Goal: Information Seeking & Learning: Learn about a topic

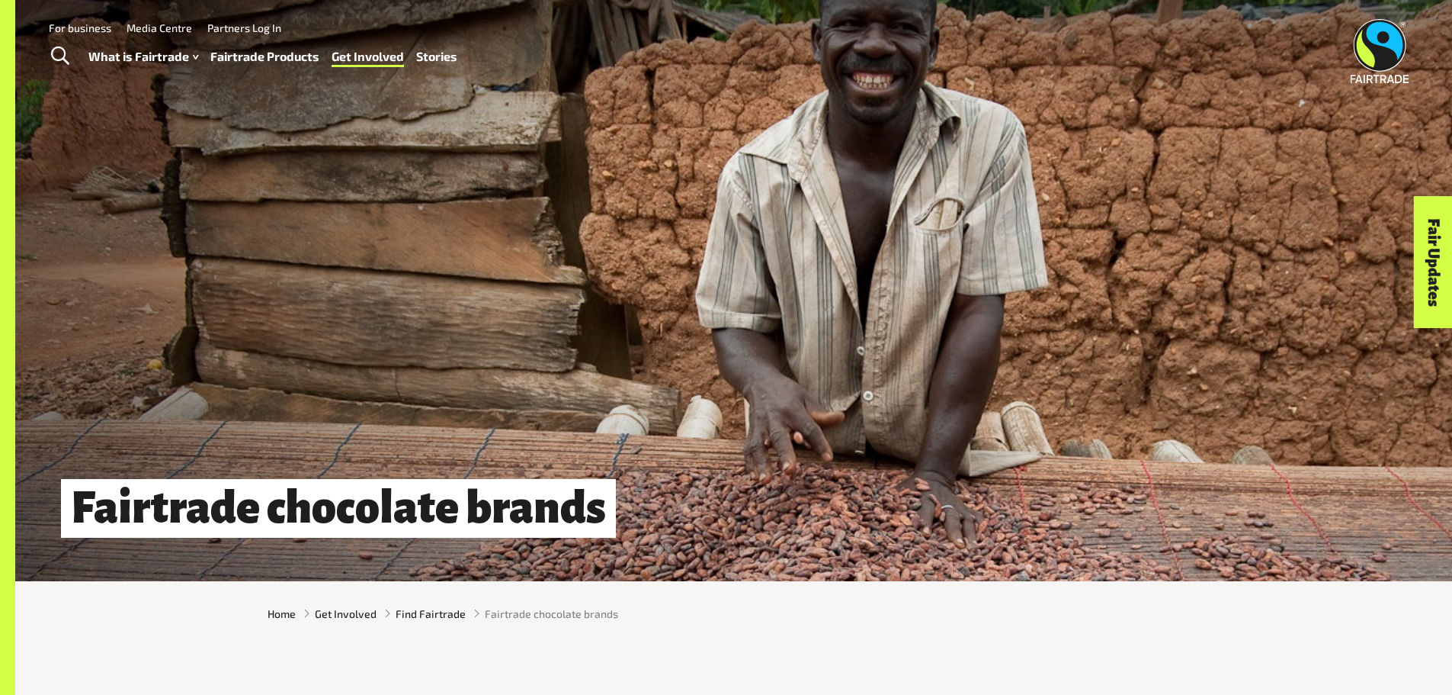
click at [281, 50] on link "Fairtrade Products" at bounding box center [264, 57] width 109 height 22
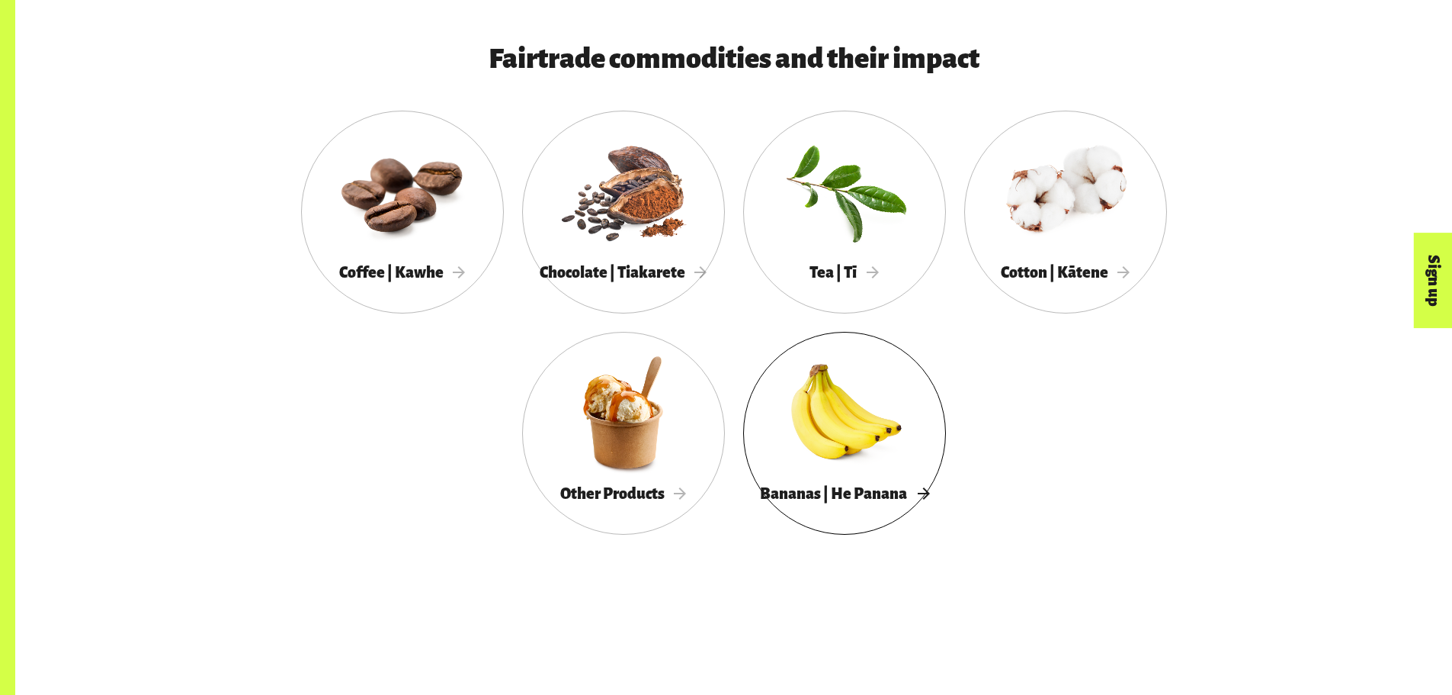
scroll to position [946, 0]
click at [841, 416] on div at bounding box center [844, 411] width 203 height 132
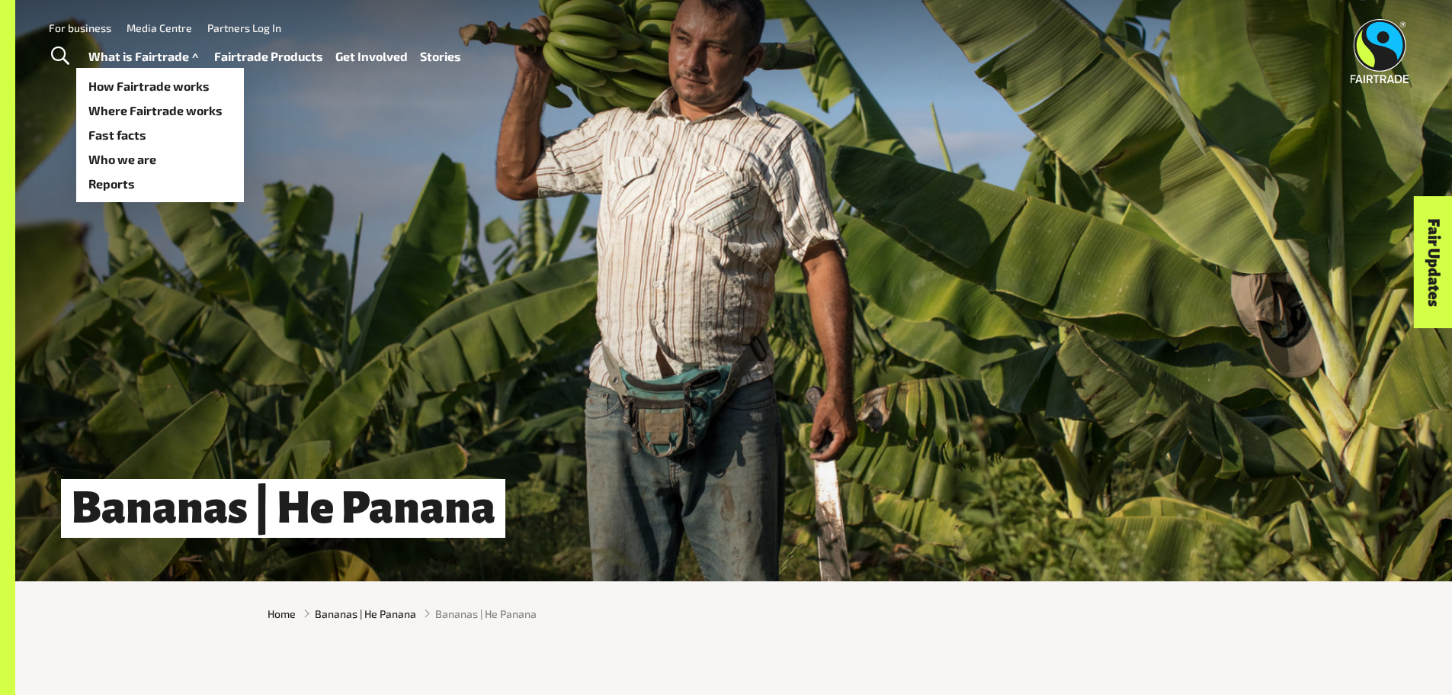
click at [129, 49] on link "What is Fairtrade" at bounding box center [145, 57] width 114 height 22
